Goal: Communication & Community: Answer question/provide support

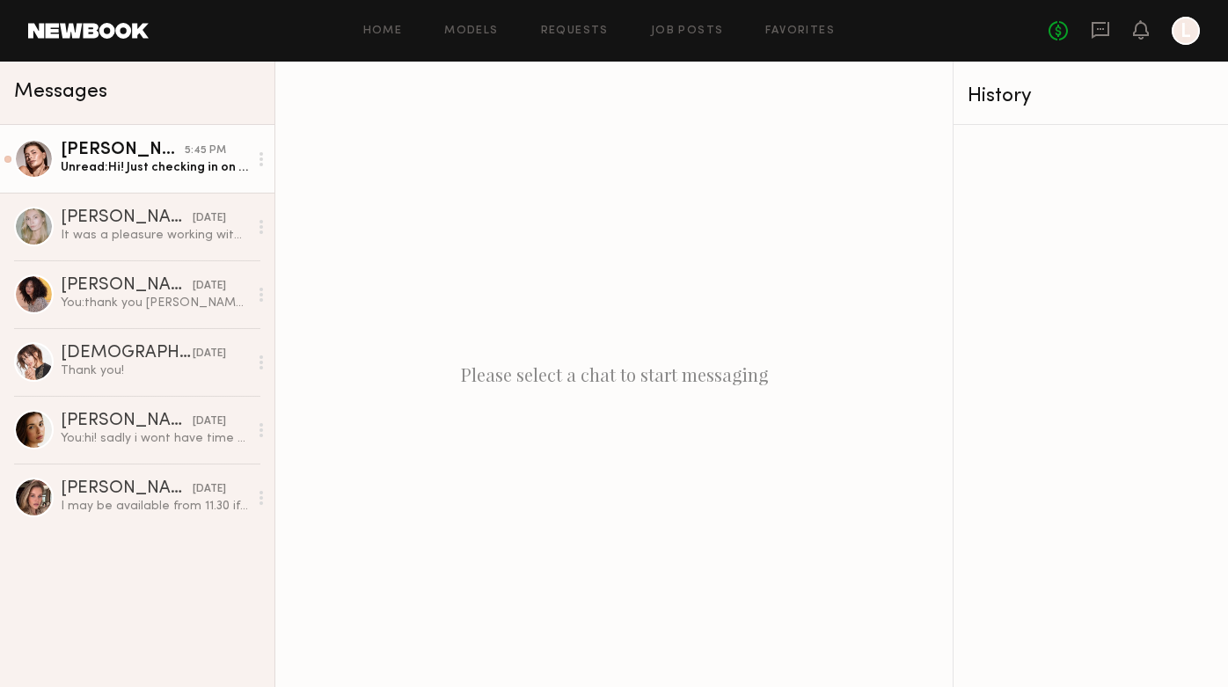
click at [128, 170] on div "Unread: Hi! Just checking in on the call sheet :)" at bounding box center [154, 167] width 187 height 17
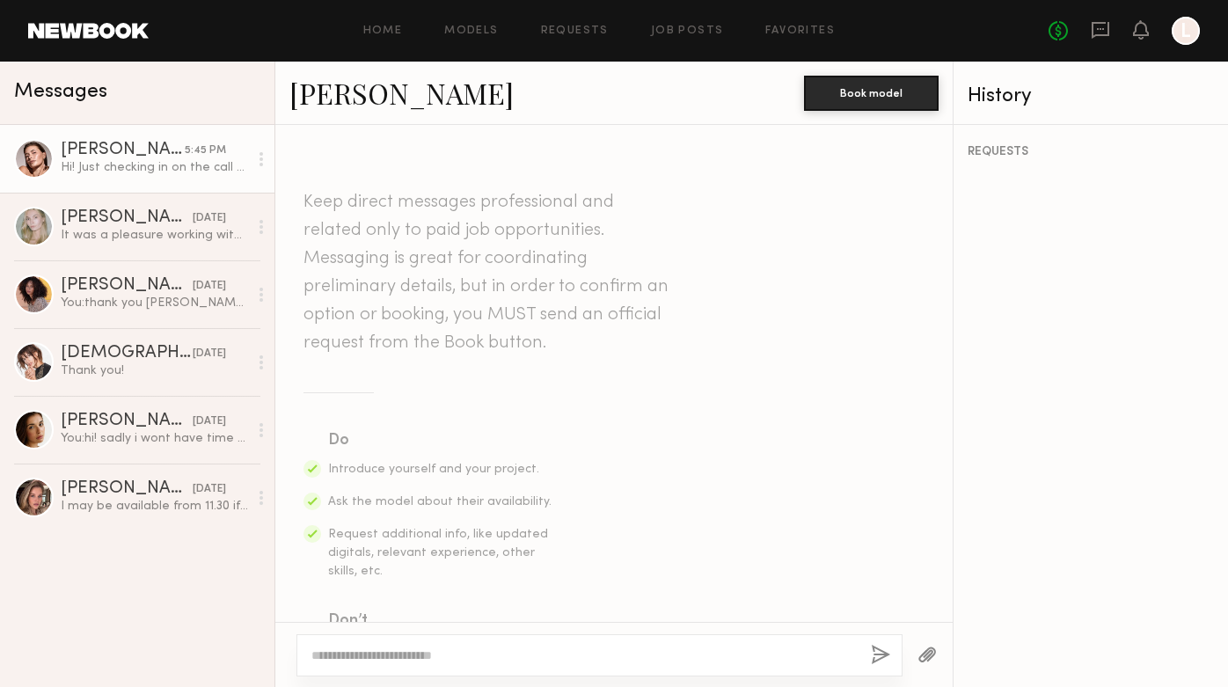
scroll to position [1493, 0]
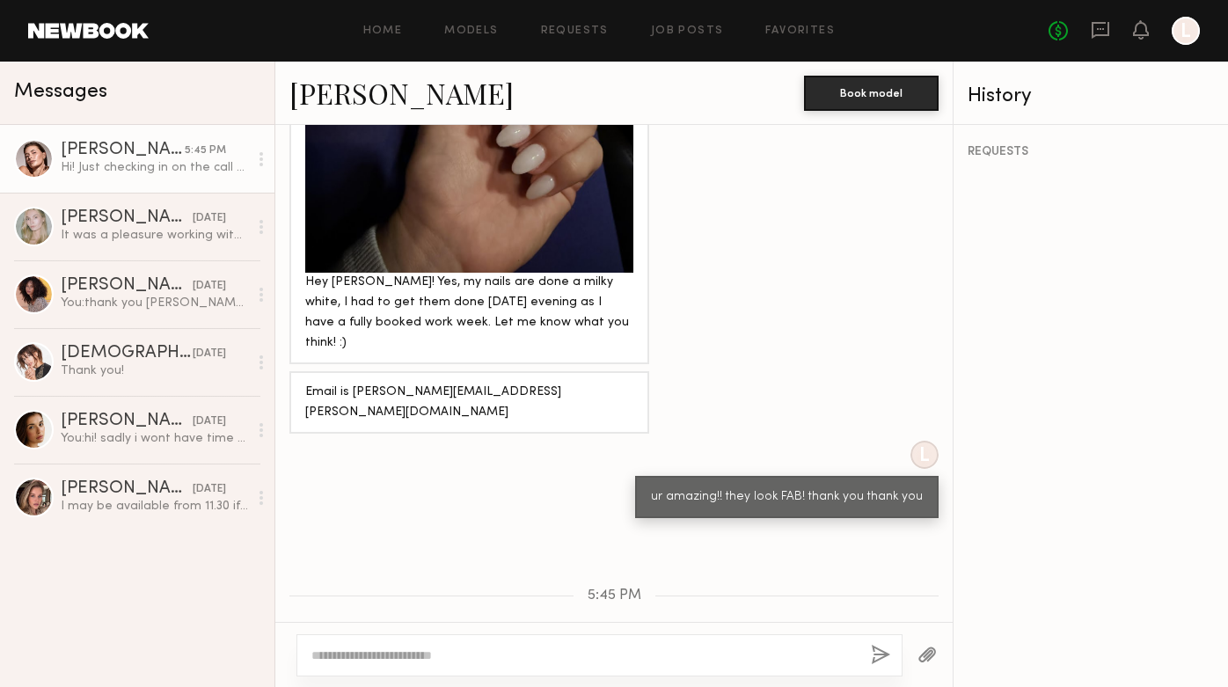
click at [538, 654] on textarea at bounding box center [583, 655] width 545 height 18
type textarea "**********"
click at [883, 650] on button "button" at bounding box center [880, 656] width 19 height 22
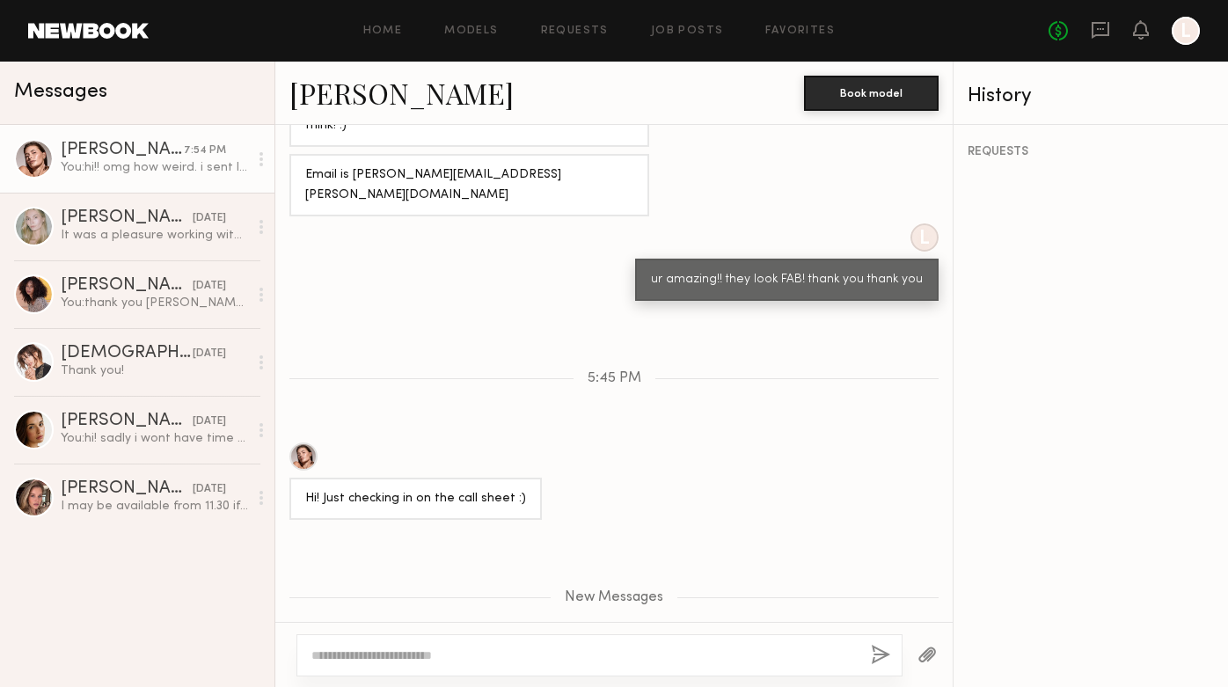
click at [485, 661] on div "hi!! omg how weird. i sent last night?!" at bounding box center [613, 682] width 677 height 42
click at [435, 666] on div at bounding box center [599, 655] width 606 height 42
click at [435, 653] on textarea at bounding box center [583, 655] width 545 height 18
click at [922, 646] on button "button" at bounding box center [926, 656] width 19 height 22
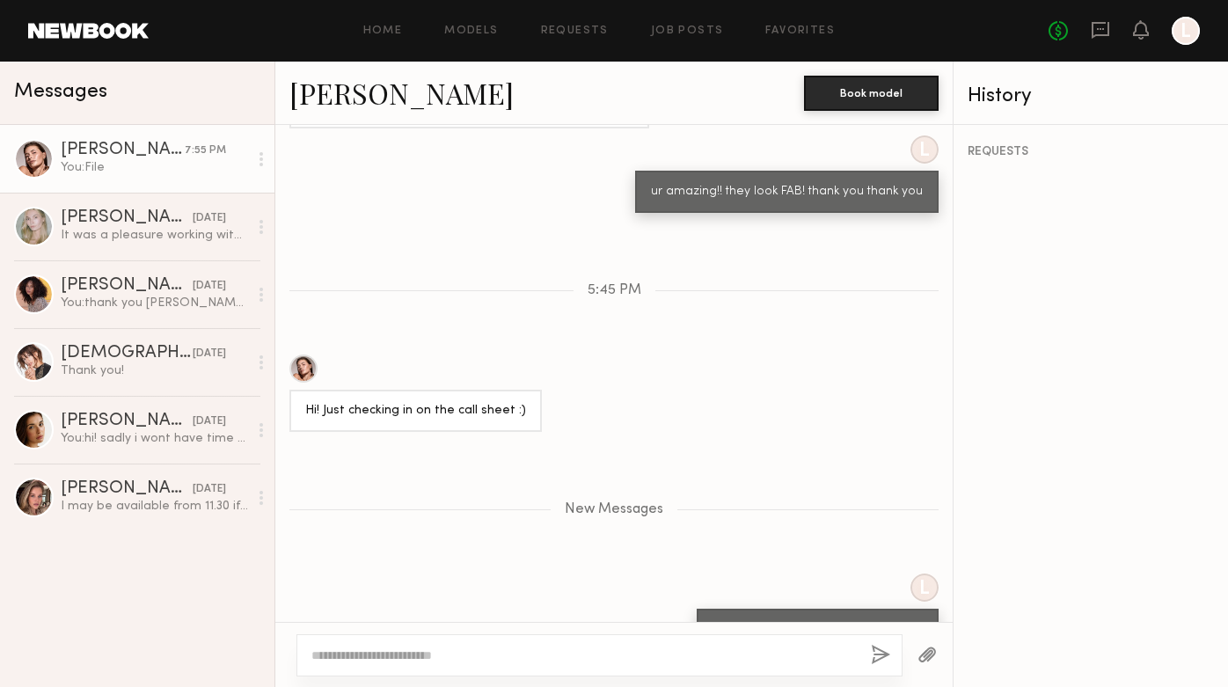
scroll to position [1882, 0]
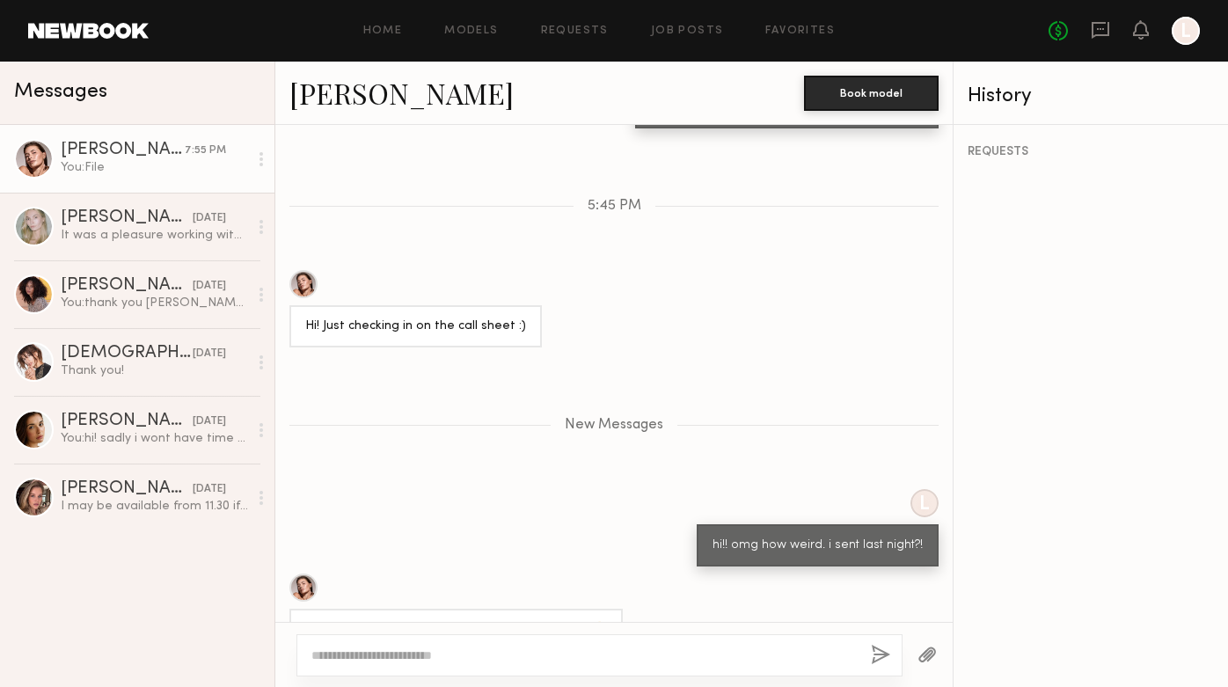
click at [422, 661] on textarea at bounding box center [583, 655] width 545 height 18
type textarea "**********"
click at [880, 650] on button "button" at bounding box center [880, 656] width 19 height 22
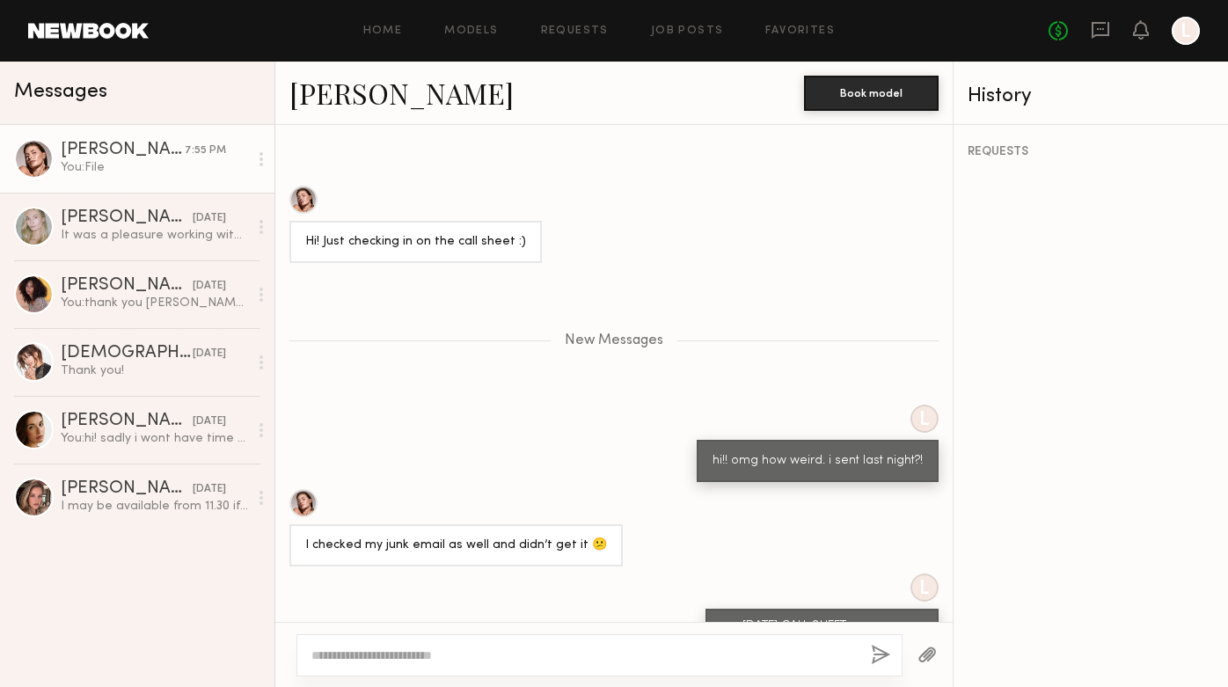
scroll to position [2121, 0]
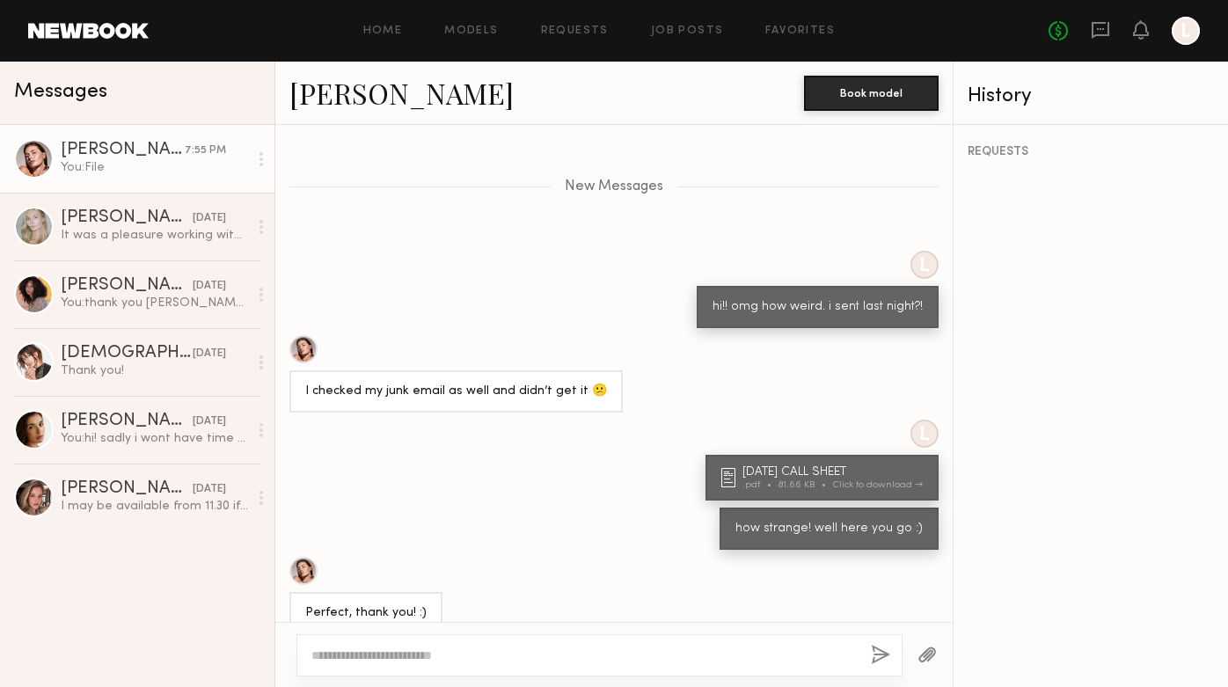
click at [420, 659] on textarea at bounding box center [583, 655] width 545 height 18
click at [410, 660] on textarea at bounding box center [583, 655] width 545 height 18
type textarea "*******"
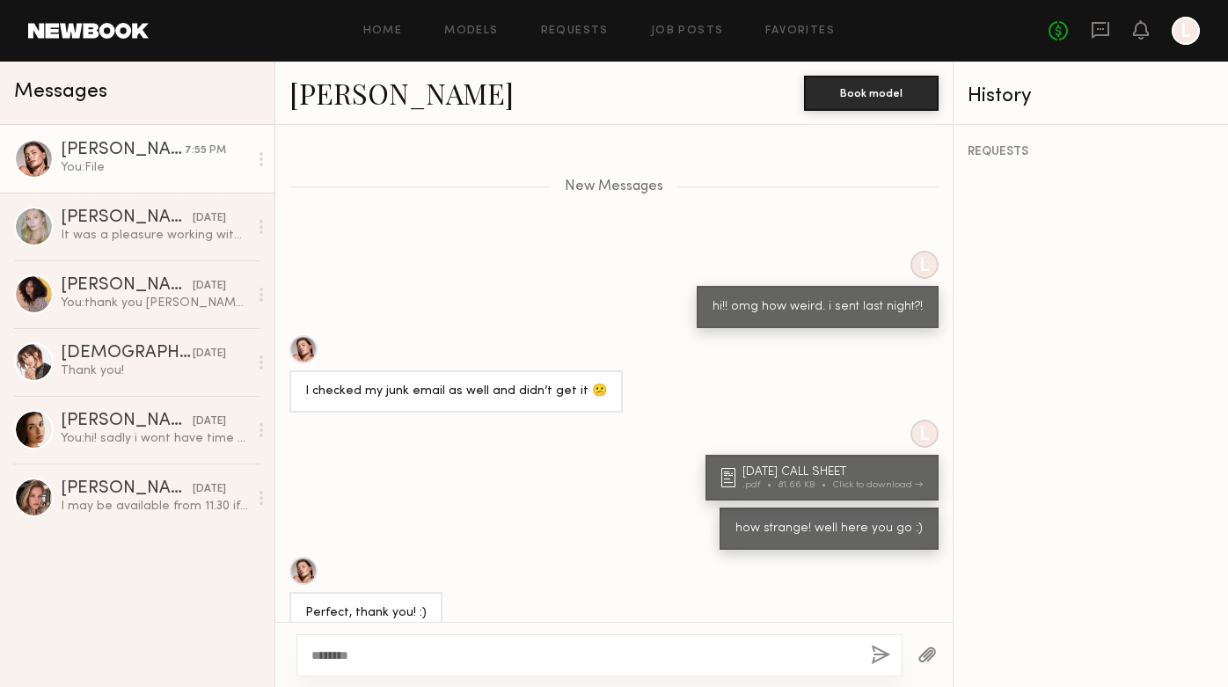
click at [880, 655] on button "button" at bounding box center [880, 656] width 19 height 22
